Goal: Transaction & Acquisition: Purchase product/service

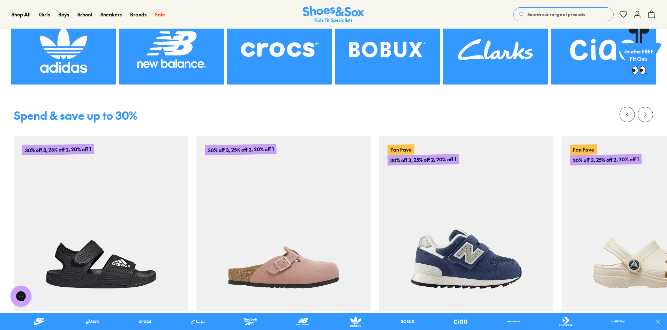
click at [480, 99] on div "Spend & save up to 30% 30% off 3, 25% off 2, 20% off 1 Adidas Performance Adile…" at bounding box center [333, 241] width 667 height 286
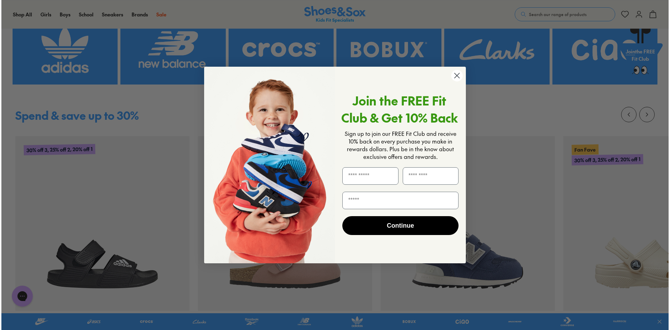
scroll to position [279, 0]
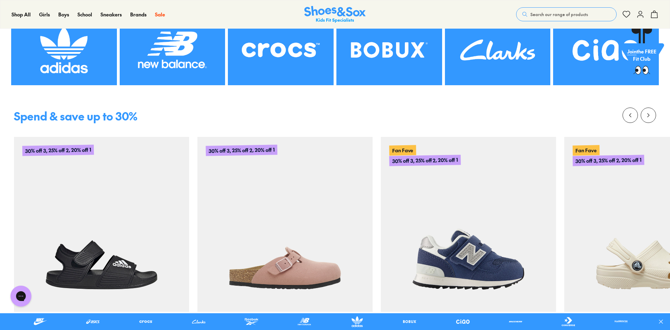
drag, startPoint x: 480, startPoint y: 99, endPoint x: 469, endPoint y: 8, distance: 91.8
click at [480, 93] on div "Close dialog Join the FREE Fit Club & Get 10% Back Sign up to join our FREE Fit…" at bounding box center [335, 165] width 670 height 330
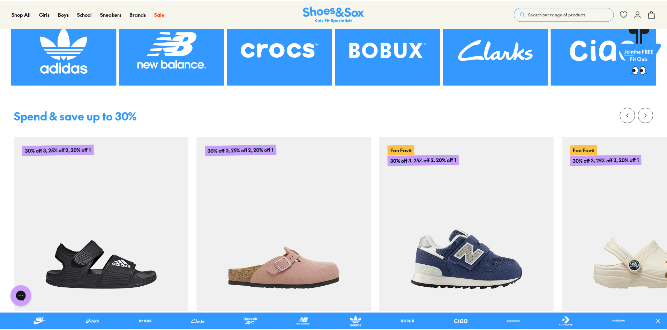
scroll to position [278, 0]
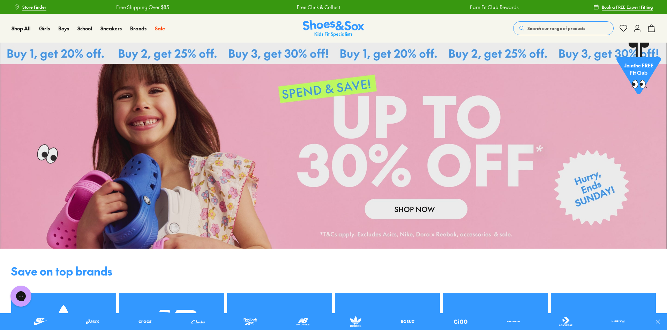
click at [546, 33] on button "Search our range of products" at bounding box center [563, 28] width 100 height 14
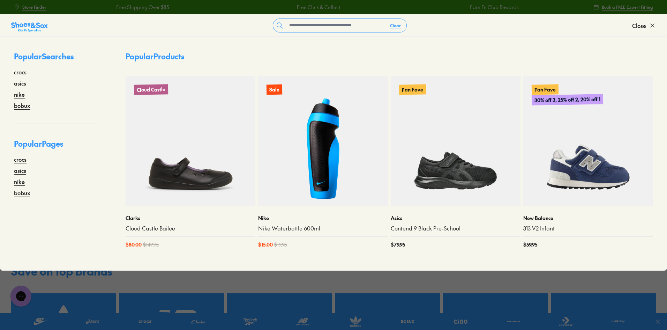
click at [0, 5] on div "Store Finder Free Shipping Over $85 Free Click & Collect Earn Fit Club Rewards …" at bounding box center [333, 7] width 667 height 14
click at [650, 25] on icon at bounding box center [652, 25] width 7 height 7
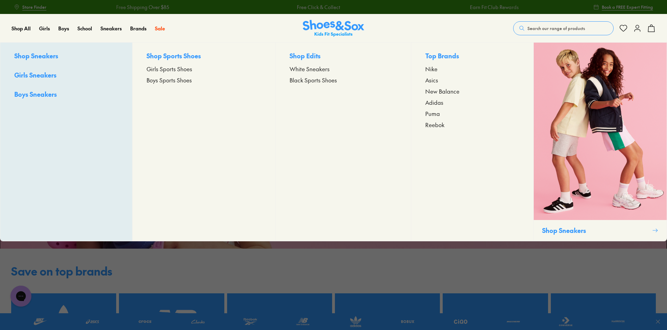
click at [116, 32] on div "Sneakers Shop Sneakers Girls Sneakers Boys Sneakers Shop Sports Shoes Girls Spo…" at bounding box center [115, 28] width 30 height 28
click at [117, 29] on span "Sneakers" at bounding box center [110, 28] width 21 height 7
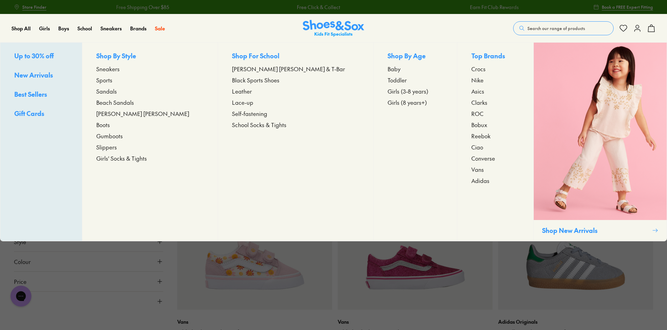
click at [117, 146] on span "Slippers" at bounding box center [106, 147] width 21 height 8
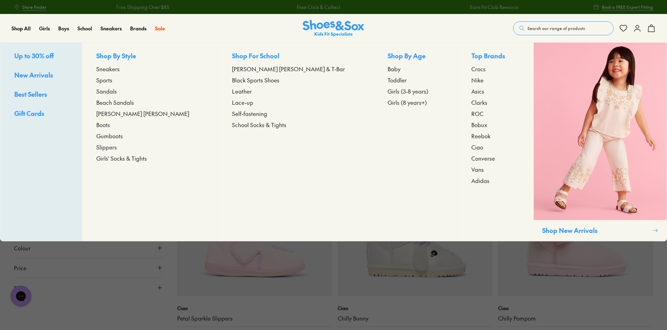
click at [134, 100] on span "Beach Sandals" at bounding box center [115, 102] width 38 height 8
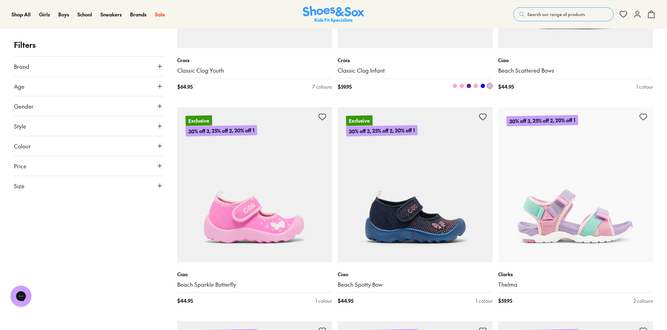
scroll to position [2023, 0]
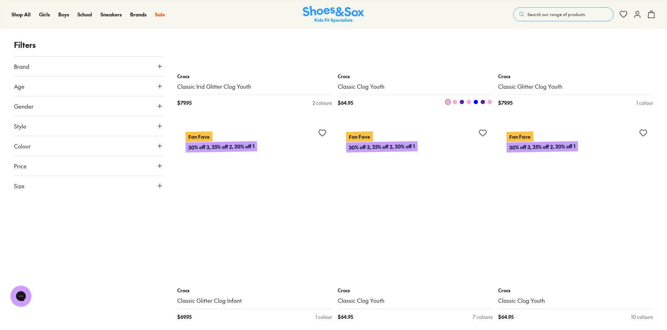
scroll to position [3140, 0]
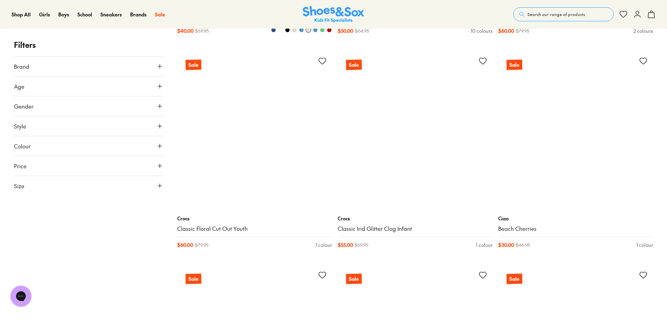
scroll to position [6175, 0]
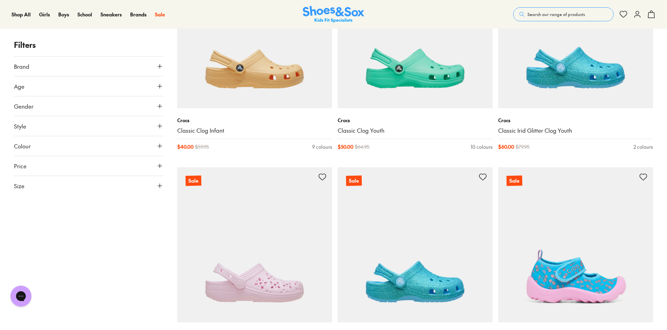
click at [589, 10] on button "Search our range of products" at bounding box center [563, 14] width 100 height 14
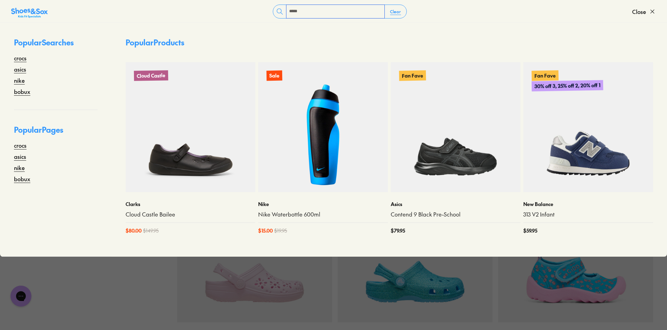
type input "*****"
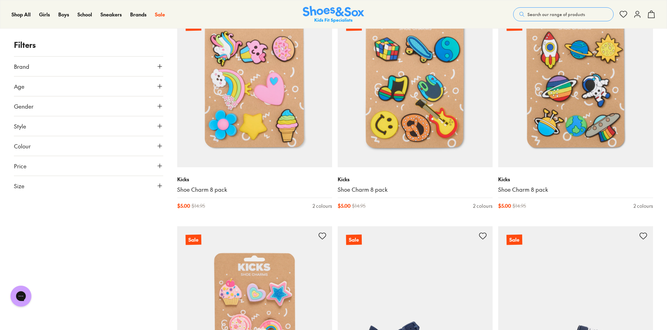
scroll to position [1535, 0]
